Goal: Book appointment/travel/reservation

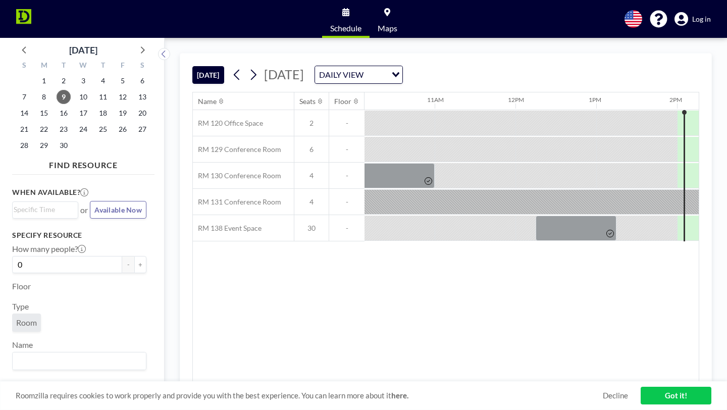
scroll to position [0, 854]
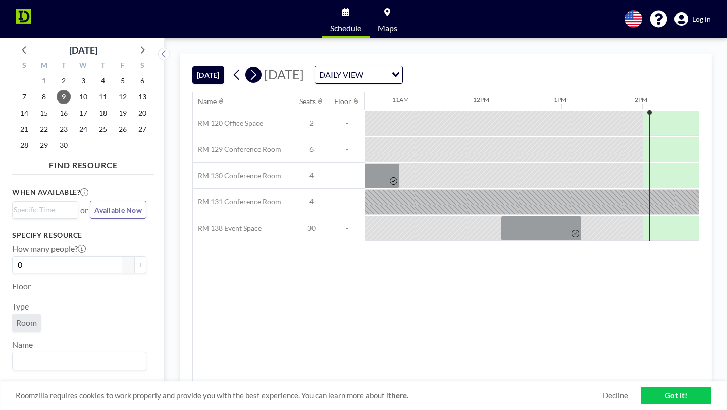
click at [248, 67] on icon at bounding box center [253, 74] width 10 height 15
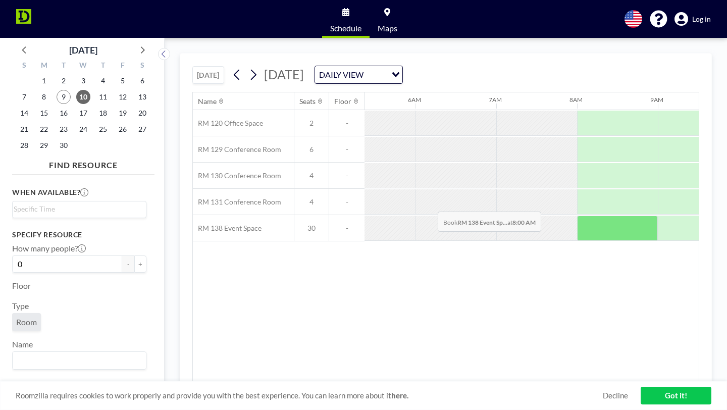
scroll to position [0, 460]
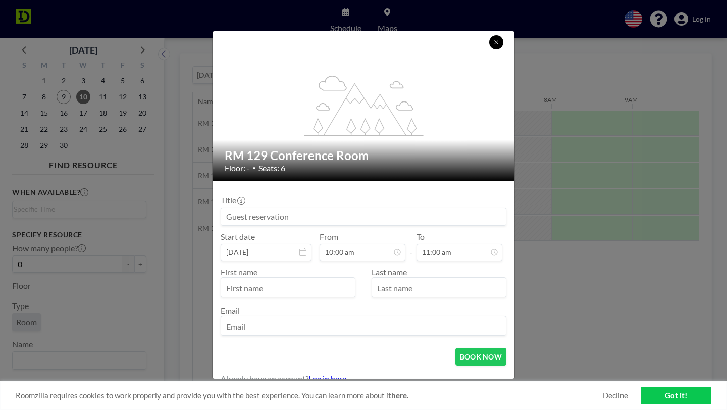
click at [494, 44] on icon at bounding box center [496, 42] width 4 height 4
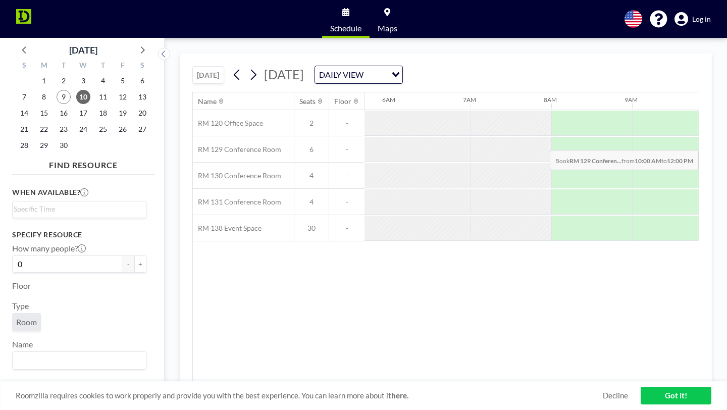
drag, startPoint x: 515, startPoint y: 116, endPoint x: 603, endPoint y: 126, distance: 88.0
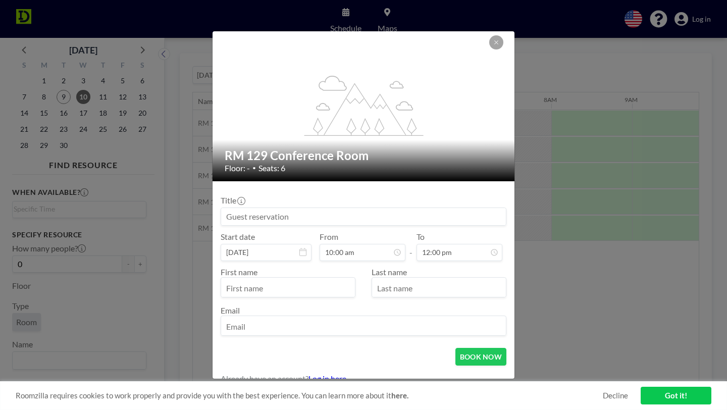
scroll to position [0, 0]
click at [332, 211] on input at bounding box center [363, 216] width 285 height 17
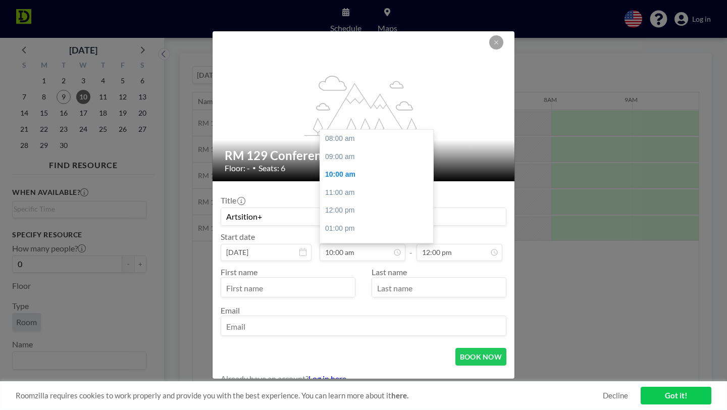
scroll to position [32, 0]
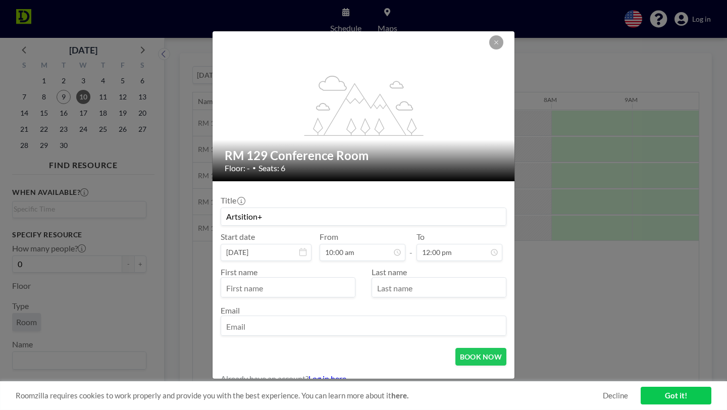
type input "Artsition+"
click at [315, 280] on input "text" at bounding box center [288, 288] width 134 height 17
type input "[PERSON_NAME]"
click at [398, 280] on input "text" at bounding box center [439, 288] width 134 height 17
type input "[PERSON_NAME]"
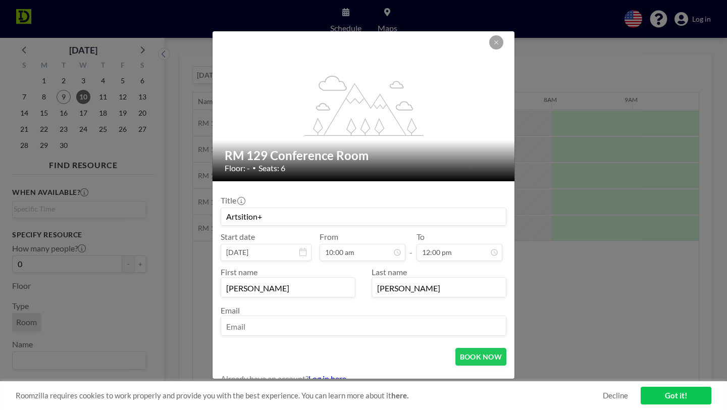
click at [392, 318] on input "email" at bounding box center [363, 326] width 285 height 17
type input "[PERSON_NAME][EMAIL_ADDRESS][DOMAIN_NAME]"
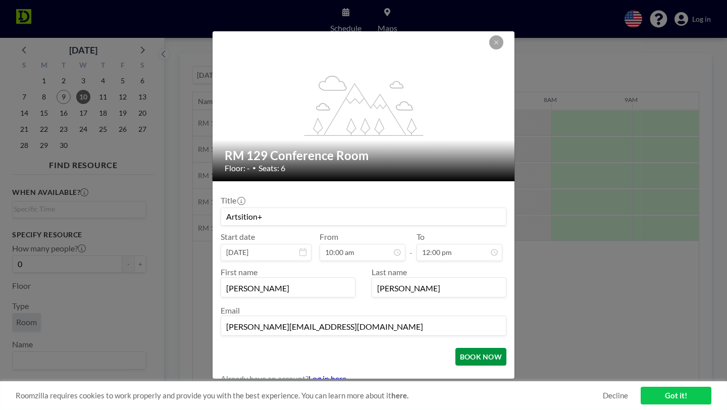
click at [470, 348] on button "BOOK NOW" at bounding box center [481, 357] width 51 height 18
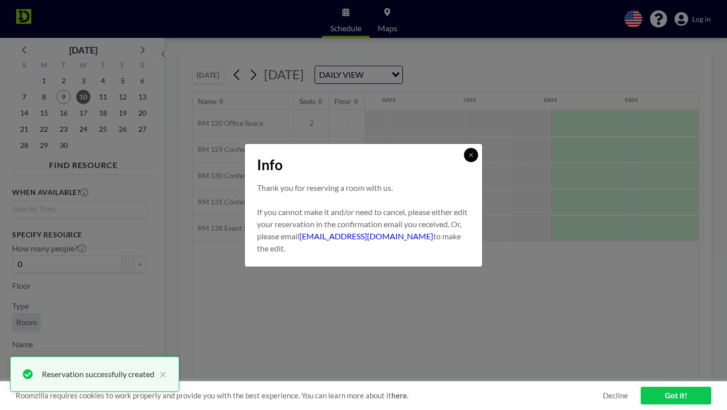
click at [468, 158] on icon at bounding box center [471, 155] width 6 height 6
